Goal: Information Seeking & Learning: Learn about a topic

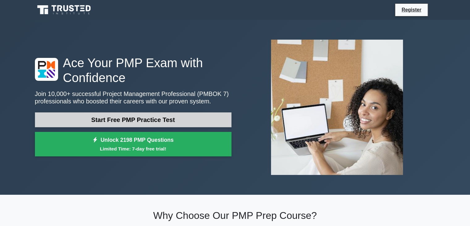
click at [140, 125] on link "Start Free PMP Practice Test" at bounding box center [133, 119] width 197 height 15
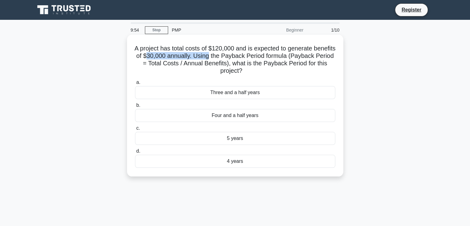
drag, startPoint x: 182, startPoint y: 53, endPoint x: 243, endPoint y: 56, distance: 60.7
click at [243, 56] on h5 "A project has total costs of $120,000 and is expected to generate benefits of $…" at bounding box center [234, 59] width 201 height 30
drag, startPoint x: 189, startPoint y: 62, endPoint x: 271, endPoint y: 67, distance: 82.0
click at [271, 67] on h5 "A project has total costs of $120,000 and is expected to generate benefits of $…" at bounding box center [234, 59] width 201 height 30
click at [289, 71] on h5 "A project has total costs of $120,000 and is expected to generate benefits of $…" at bounding box center [234, 59] width 201 height 30
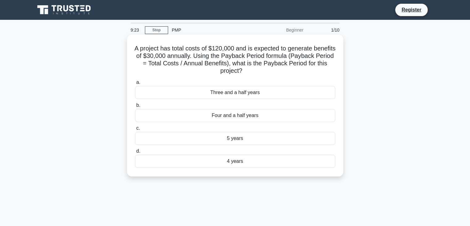
click at [264, 161] on div "4 years" at bounding box center [235, 161] width 200 height 13
click at [135, 153] on input "d. 4 years" at bounding box center [135, 151] width 0 height 4
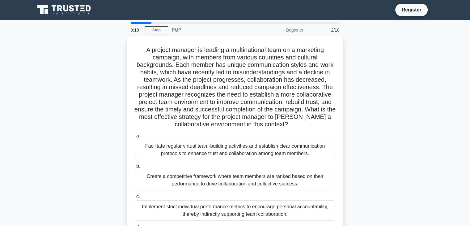
click at [294, 30] on div "Beginner" at bounding box center [280, 30] width 54 height 12
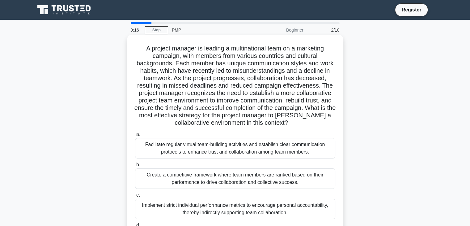
drag, startPoint x: 203, startPoint y: 50, endPoint x: 158, endPoint y: 79, distance: 53.5
click at [158, 79] on h5 "A project manager is leading a multinational team on a marketing campaign, with…" at bounding box center [234, 85] width 201 height 82
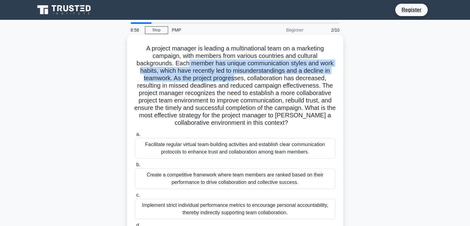
drag, startPoint x: 188, startPoint y: 60, endPoint x: 236, endPoint y: 78, distance: 52.0
click at [236, 78] on h5 "A project manager is leading a multinational team on a marketing campaign, with…" at bounding box center [234, 85] width 201 height 82
